Goal: Task Accomplishment & Management: Manage account settings

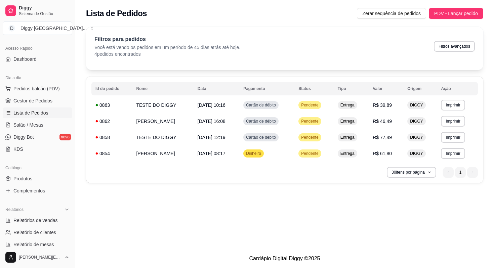
scroll to position [215, 0]
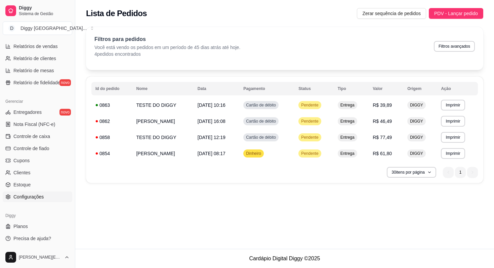
click at [7, 200] on link "Configurações" at bounding box center [38, 196] width 70 height 11
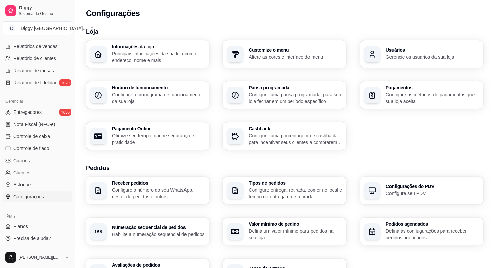
scroll to position [54, 0]
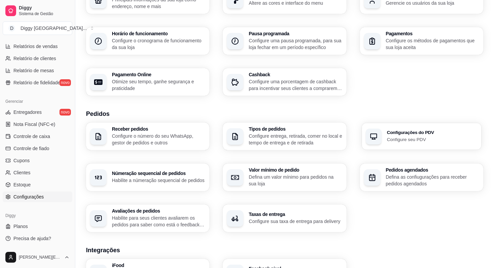
click at [402, 130] on h3 "Configurações do PDV" at bounding box center [432, 132] width 91 height 5
click at [400, 168] on h3 "Pedidos agendados" at bounding box center [432, 170] width 93 height 5
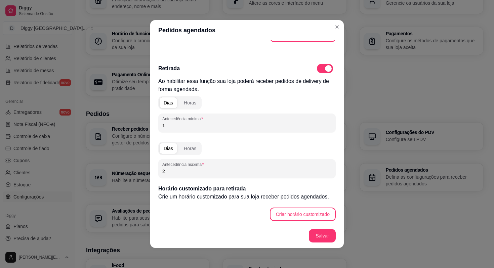
scroll to position [131, 0]
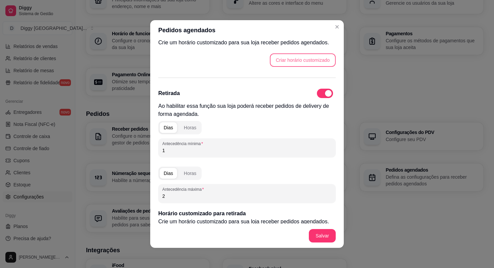
click at [295, 59] on button "Criar horário customizado" at bounding box center [303, 59] width 66 height 13
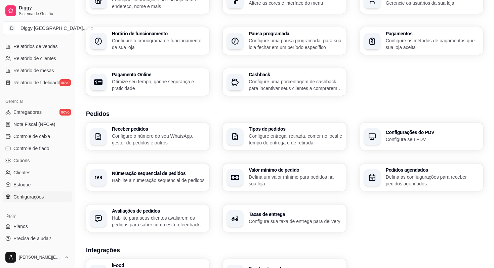
click at [313, 134] on p "Configure entrega, retirada, comer no local e tempo de entrega e de retirada" at bounding box center [295, 139] width 93 height 13
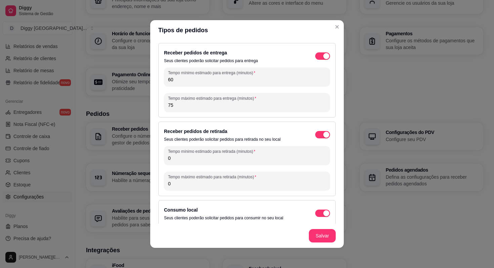
scroll to position [5, 0]
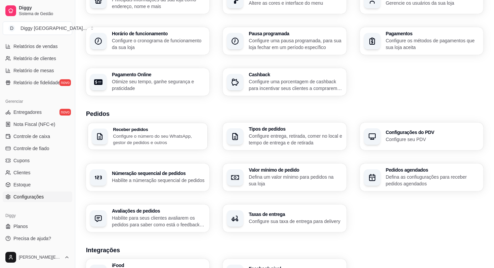
click at [206, 135] on div "Receber pedidos Configure o número do seu WhatsApp, gestor de pedidos e outros" at bounding box center [148, 136] width 120 height 27
click at [271, 218] on p "Configure sua taxa de entrega para delivery" at bounding box center [295, 221] width 93 height 7
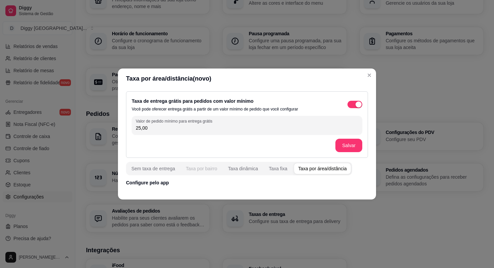
click at [185, 169] on button "Taxa por bairro" at bounding box center [201, 168] width 39 height 11
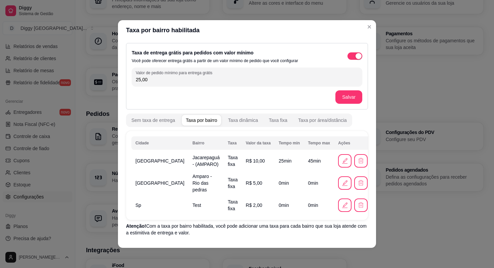
scroll to position [22, 0]
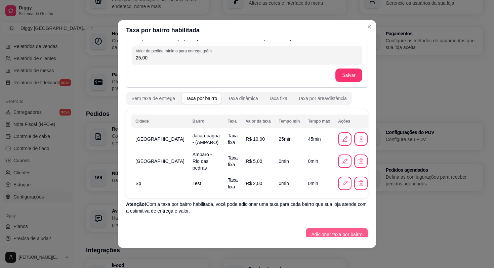
click at [351, 231] on button "Adicionar taxa por bairro" at bounding box center [337, 234] width 62 height 13
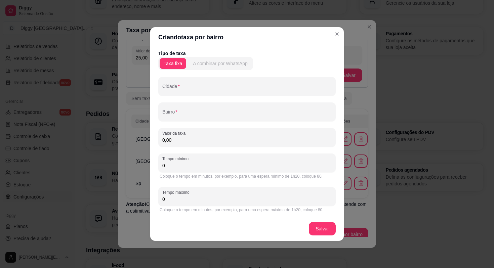
click at [221, 64] on div "A combinar por WhatsApp" at bounding box center [220, 63] width 55 height 7
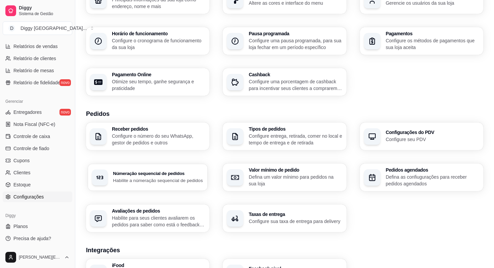
click at [172, 180] on p "Habilite a númeração sequencial de pedidos" at bounding box center [158, 180] width 91 height 6
click at [164, 143] on p "Configure o número do seu WhatsApp, gestor de pedidos e outros" at bounding box center [158, 139] width 91 height 13
click at [154, 184] on p "Habilite a númeração sequencial de pedidos" at bounding box center [158, 180] width 93 height 7
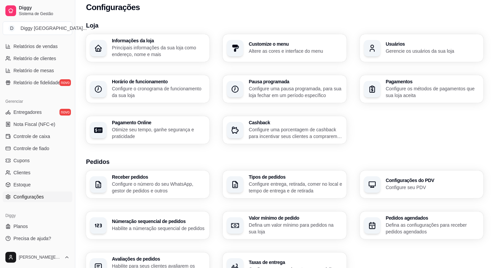
scroll to position [0, 0]
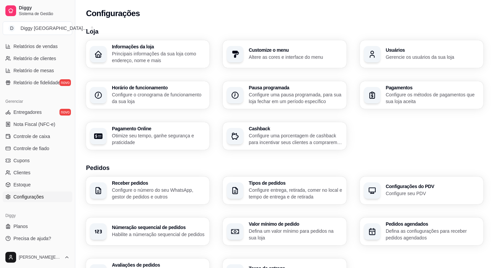
click at [389, 57] on p "Gerencie os usuários da sua loja" at bounding box center [432, 57] width 93 height 7
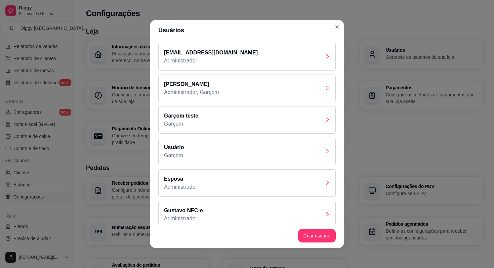
click at [248, 80] on div "[PERSON_NAME] Administrador, Garçom" at bounding box center [246, 89] width 177 height 28
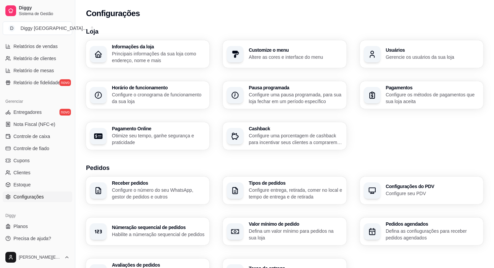
click at [172, 42] on div "Informações da loja Principais informações da sua loja como endereço, nome e ma…" at bounding box center [147, 54] width 123 height 28
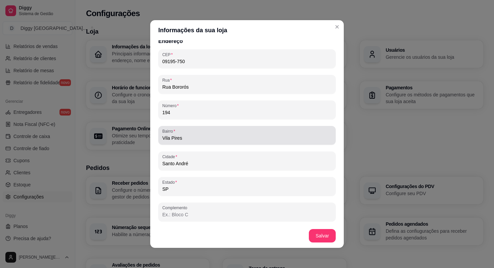
scroll to position [127, 0]
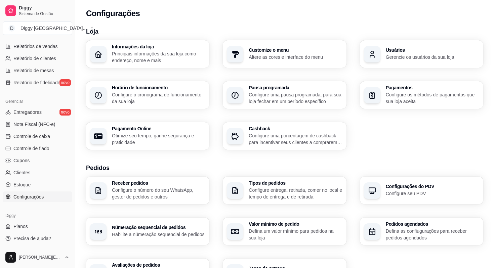
click at [148, 89] on h3 "Horário de funcionamento" at bounding box center [158, 87] width 93 height 5
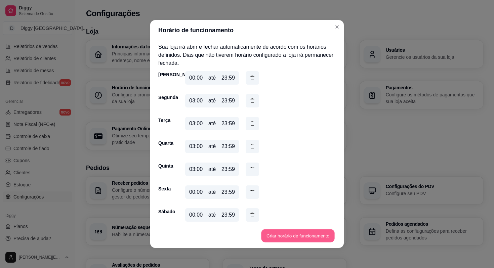
click at [271, 233] on button "Criar horário de funcionamento" at bounding box center [297, 235] width 73 height 13
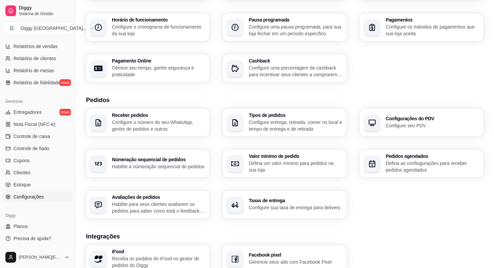
scroll to position [70, 0]
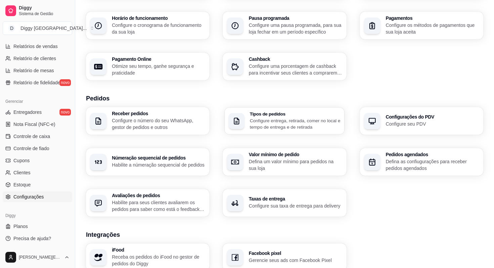
click at [278, 114] on h3 "Tipos de pedidos" at bounding box center [295, 114] width 91 height 5
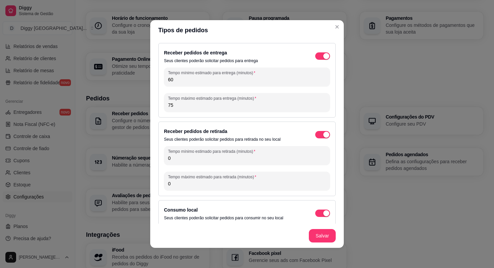
scroll to position [5, 0]
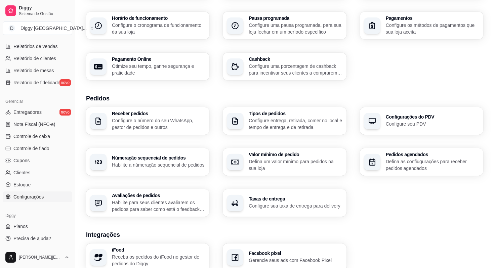
click at [402, 164] on p "Defina as confiugurações para receber pedidos agendados" at bounding box center [432, 164] width 93 height 13
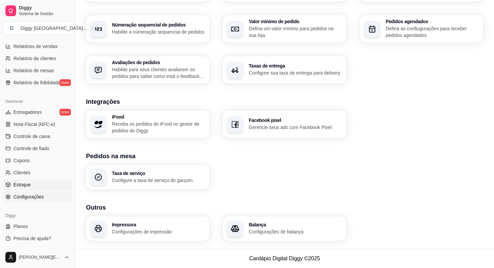
click at [42, 187] on link "Estoque" at bounding box center [38, 184] width 70 height 11
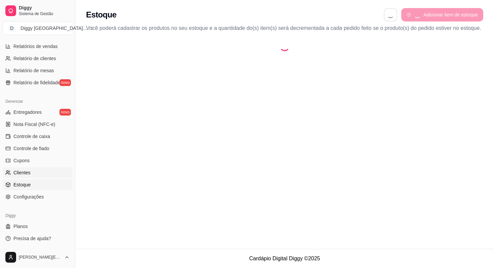
select select "QUANTITY_ORDER"
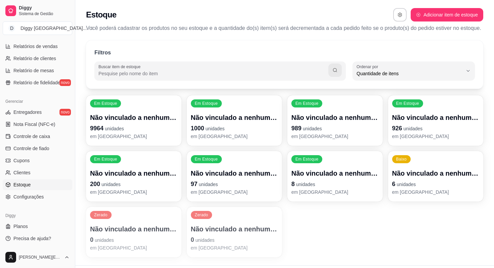
scroll to position [6, 0]
click at [15, 175] on span "Clientes" at bounding box center [21, 172] width 17 height 7
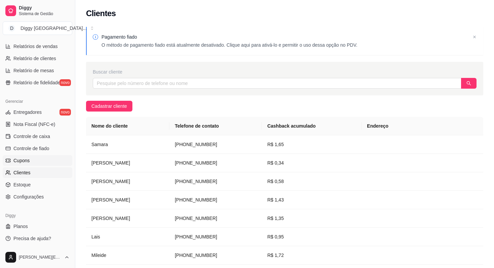
click at [27, 159] on span "Cupons" at bounding box center [21, 160] width 16 height 7
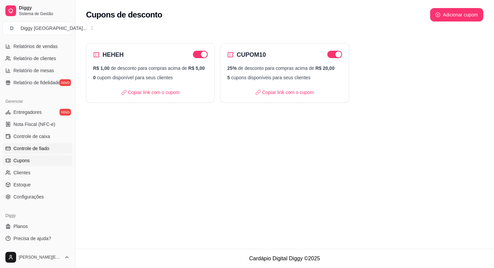
click at [42, 145] on span "Controle de fiado" at bounding box center [31, 148] width 36 height 7
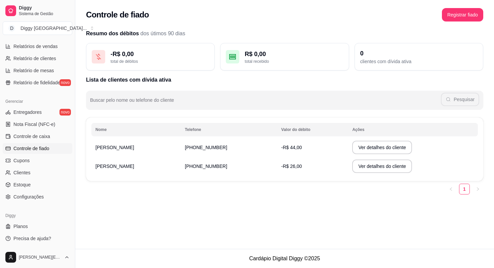
click at [359, 151] on button "Ver detalhes do cliente" at bounding box center [382, 147] width 60 height 13
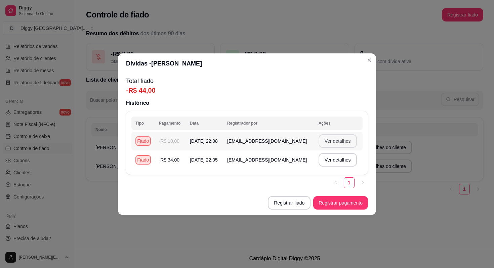
click at [335, 135] on button "Ver detalhes" at bounding box center [337, 140] width 38 height 13
click at [338, 140] on button "Ver detalhes" at bounding box center [337, 140] width 38 height 13
click at [341, 143] on button "Ver detalhes" at bounding box center [337, 140] width 38 height 13
click at [339, 159] on button "Ver detalhes" at bounding box center [337, 159] width 38 height 13
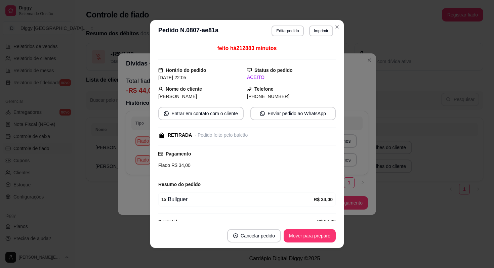
click at [355, 161] on div "**********" at bounding box center [247, 134] width 494 height 268
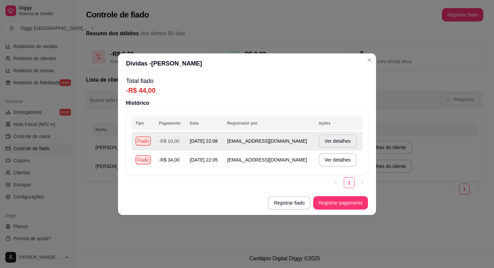
click at [342, 148] on td "Ver detalhes" at bounding box center [338, 141] width 48 height 19
click at [337, 142] on button "Ver detalhes" at bounding box center [337, 140] width 38 height 13
click at [366, 65] on header "Dívidas - [PERSON_NAME]" at bounding box center [247, 63] width 258 height 20
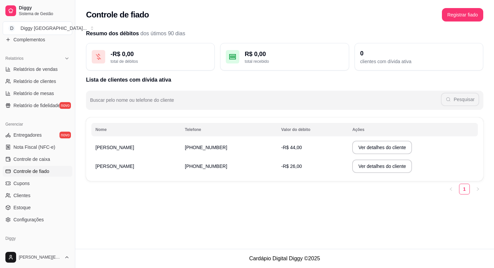
scroll to position [177, 0]
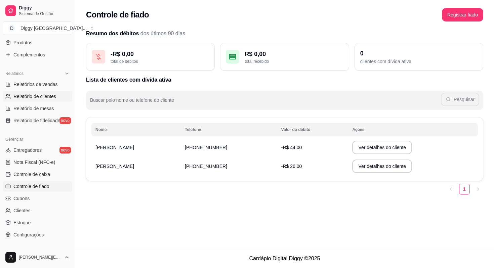
click at [40, 93] on span "Relatório de clientes" at bounding box center [34, 96] width 43 height 7
select select "30"
select select "HIGHEST_TOTAL_SPENT_WITH_ORDERS"
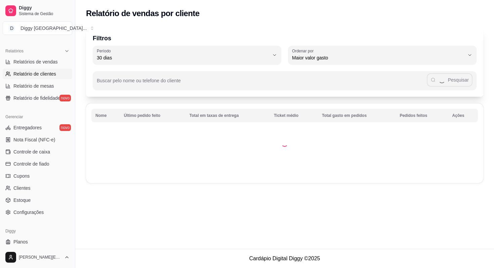
scroll to position [203, 0]
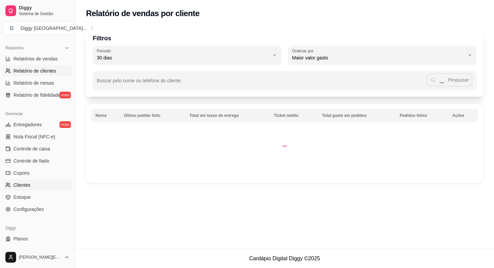
click at [24, 185] on span "Clientes" at bounding box center [21, 185] width 17 height 7
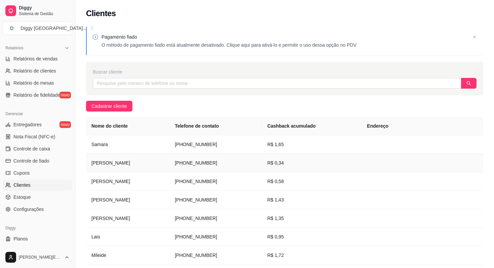
click at [175, 154] on td "[PHONE_NUMBER]" at bounding box center [215, 163] width 92 height 18
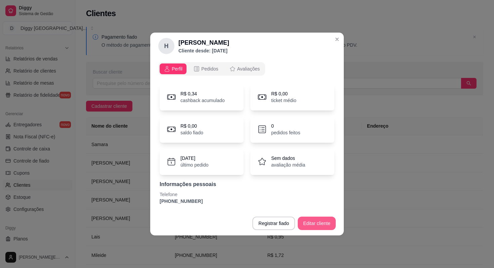
click at [318, 218] on button "Editar cliente" at bounding box center [317, 223] width 38 height 13
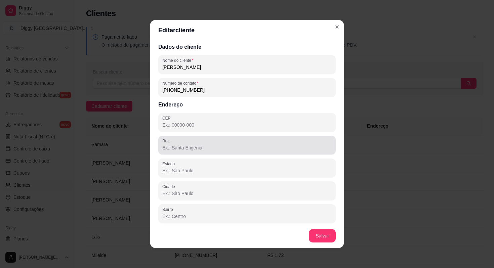
scroll to position [25, 0]
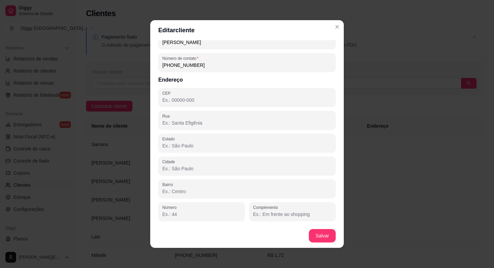
click at [335, 32] on header "Editar cliente" at bounding box center [246, 30] width 193 height 20
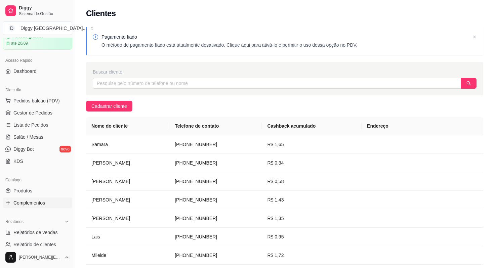
scroll to position [12, 0]
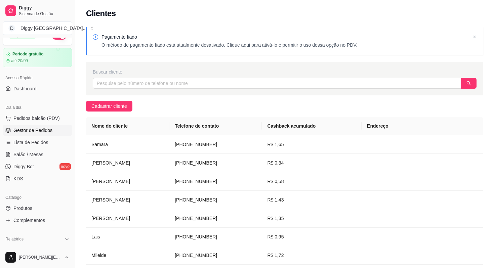
click at [32, 128] on span "Gestor de Pedidos" at bounding box center [32, 130] width 39 height 7
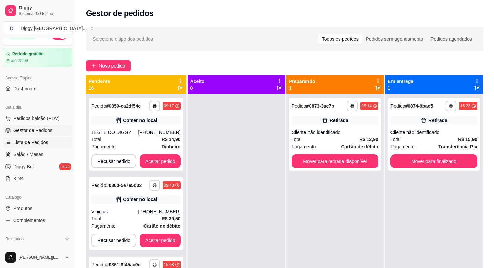
click at [36, 144] on span "Lista de Pedidos" at bounding box center [30, 142] width 35 height 7
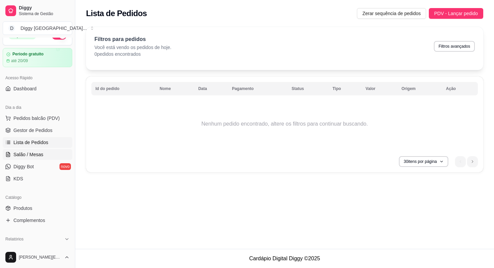
click at [40, 154] on span "Salão / Mesas" at bounding box center [28, 154] width 30 height 7
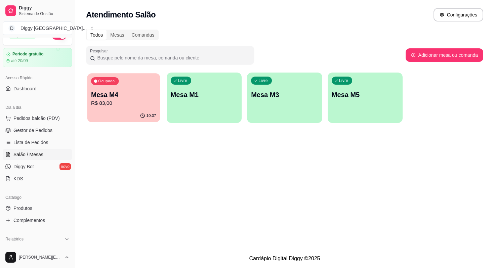
click at [154, 105] on p "R$ 83,00" at bounding box center [123, 103] width 65 height 8
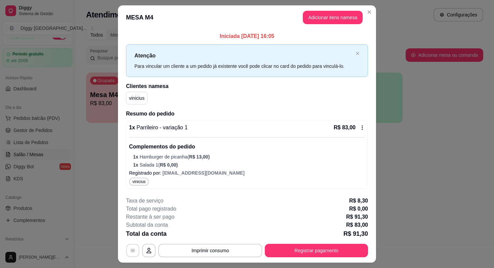
click at [136, 246] on button "button" at bounding box center [132, 250] width 13 height 13
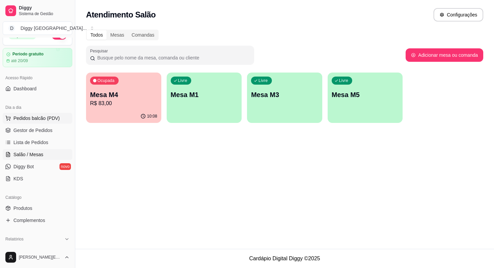
click at [55, 120] on span "Pedidos balcão (PDV)" at bounding box center [36, 118] width 46 height 7
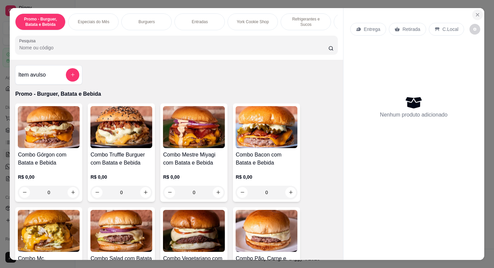
click at [474, 11] on button "Close" at bounding box center [477, 14] width 11 height 11
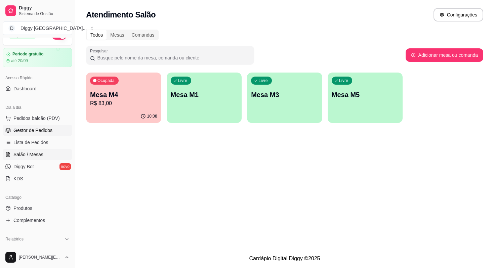
click at [54, 127] on link "Gestor de Pedidos" at bounding box center [38, 130] width 70 height 11
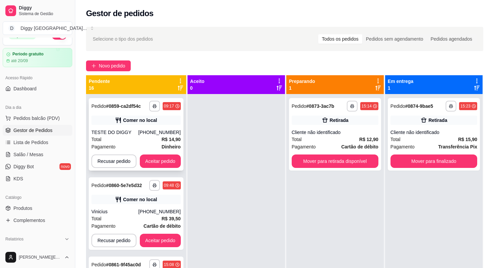
click at [129, 132] on div "TESTE DO DIGGY" at bounding box center [114, 132] width 47 height 7
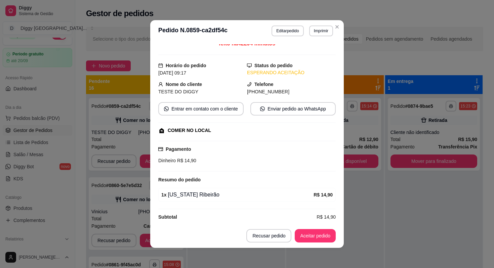
scroll to position [5, 0]
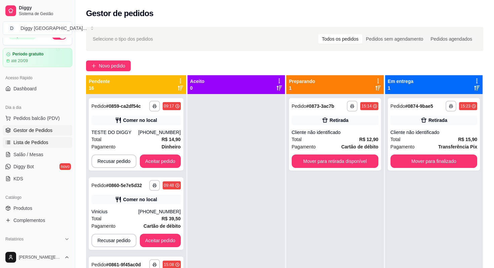
click at [40, 145] on span "Lista de Pedidos" at bounding box center [30, 142] width 35 height 7
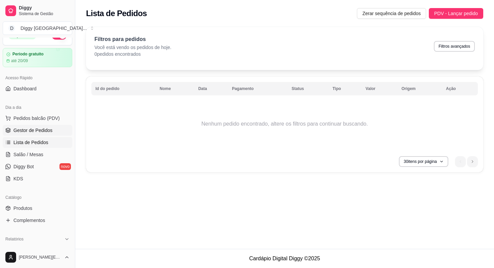
click at [36, 135] on link "Gestor de Pedidos" at bounding box center [38, 130] width 70 height 11
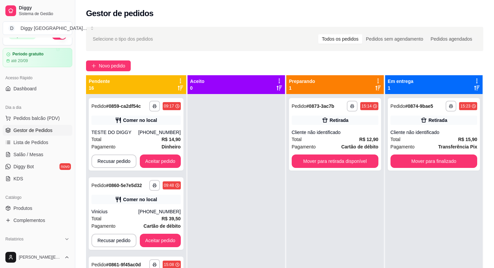
click at [43, 148] on ul "Pedidos balcão (PDV) Gestor de Pedidos Lista de Pedidos Salão / Mesas Diggy Bot…" at bounding box center [38, 148] width 70 height 71
click at [41, 144] on span "Lista de Pedidos" at bounding box center [30, 142] width 35 height 7
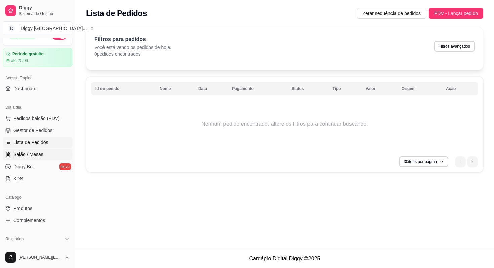
click at [40, 153] on span "Salão / Mesas" at bounding box center [28, 154] width 30 height 7
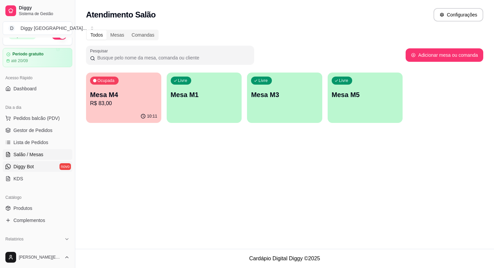
click at [37, 164] on link "Diggy Bot novo" at bounding box center [38, 166] width 70 height 11
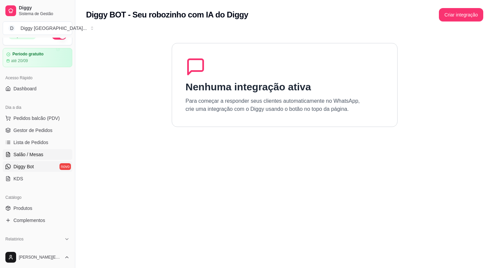
click at [33, 158] on link "Salão / Mesas" at bounding box center [38, 154] width 70 height 11
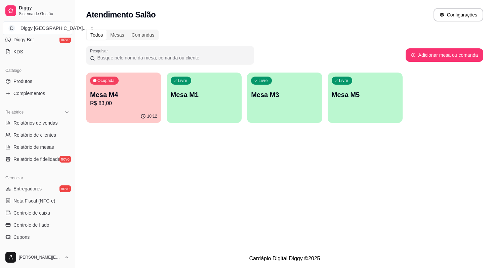
scroll to position [164, 0]
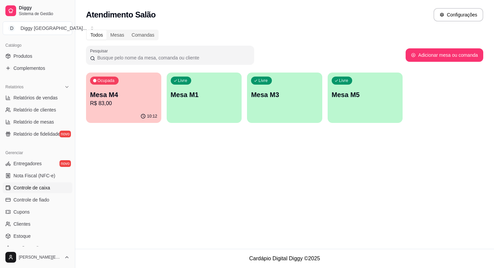
click at [34, 187] on span "Controle de caixa" at bounding box center [31, 187] width 37 height 7
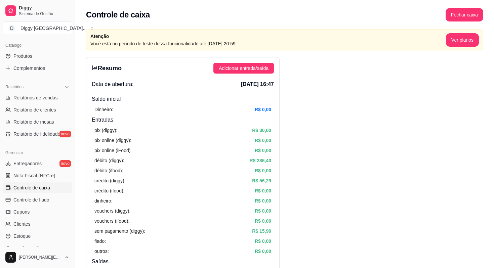
click at [243, 77] on div "Resumo Adicionar entrada/saída Data de abertura: [DATE] 16:47 Saldo inícial Din…" at bounding box center [182, 234] width 193 height 355
click at [242, 69] on span "Adicionar entrada/saída" at bounding box center [244, 67] width 50 height 7
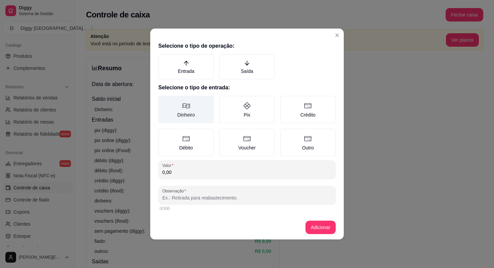
click at [188, 110] on icon at bounding box center [186, 106] width 8 height 8
click at [163, 101] on button "Dinheiro" at bounding box center [160, 97] width 5 height 5
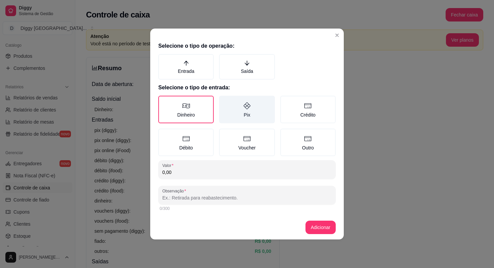
click at [220, 108] on label "Pix" at bounding box center [246, 110] width 55 height 28
click at [220, 101] on button "Pix" at bounding box center [221, 97] width 5 height 5
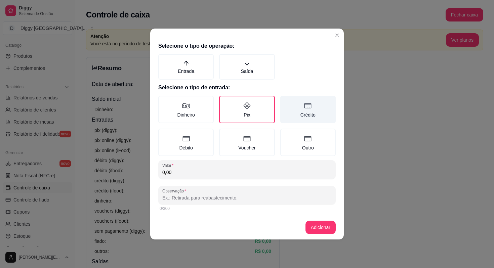
click at [292, 109] on label "Crédito" at bounding box center [307, 110] width 55 height 28
click at [285, 101] on button "Crédito" at bounding box center [282, 97] width 5 height 5
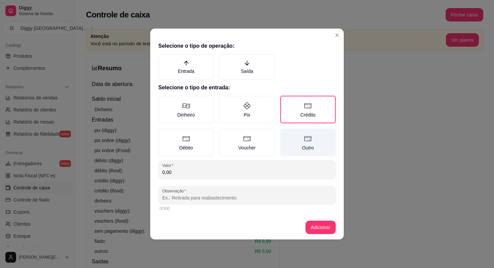
click at [299, 133] on label "Outro" at bounding box center [307, 143] width 55 height 28
click at [285, 133] on button "Outro" at bounding box center [282, 130] width 5 height 5
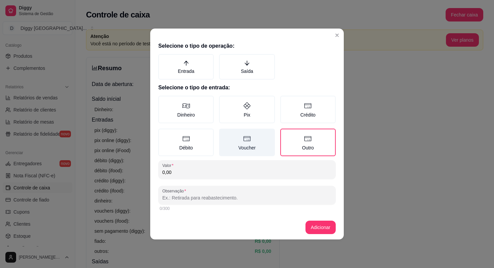
click at [252, 135] on label "Voucher" at bounding box center [246, 143] width 55 height 28
click at [224, 134] on button "Voucher" at bounding box center [221, 130] width 5 height 5
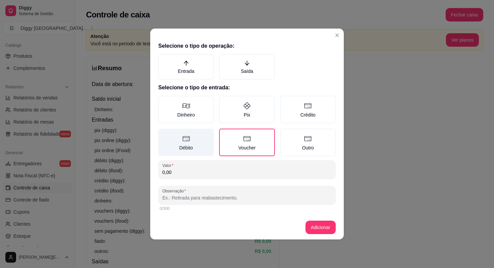
click at [179, 137] on label "Débito" at bounding box center [185, 143] width 55 height 28
click at [163, 134] on button "Débito" at bounding box center [160, 130] width 5 height 5
